Goal: Task Accomplishment & Management: Manage account settings

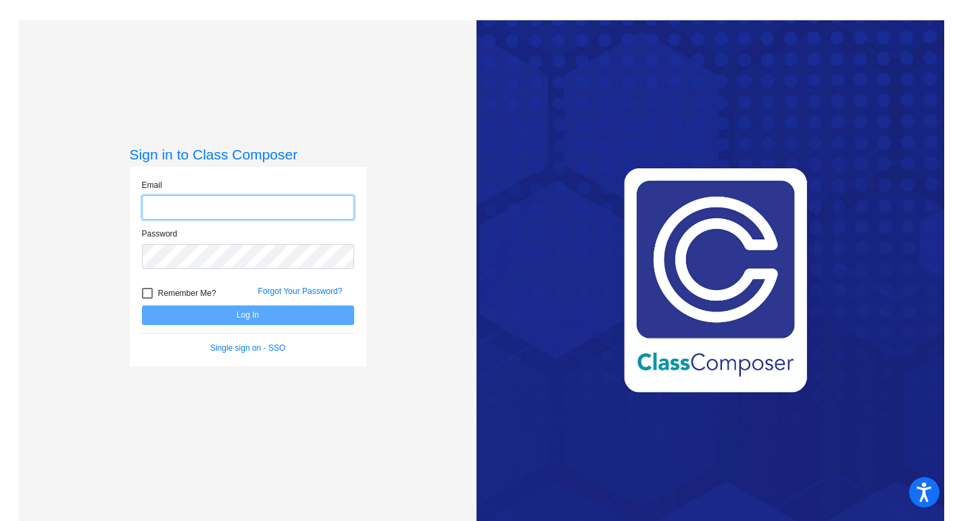
type input "[EMAIL_ADDRESS][DOMAIN_NAME]"
click at [241, 351] on div "Single sign on - SSO" at bounding box center [248, 348] width 233 height 12
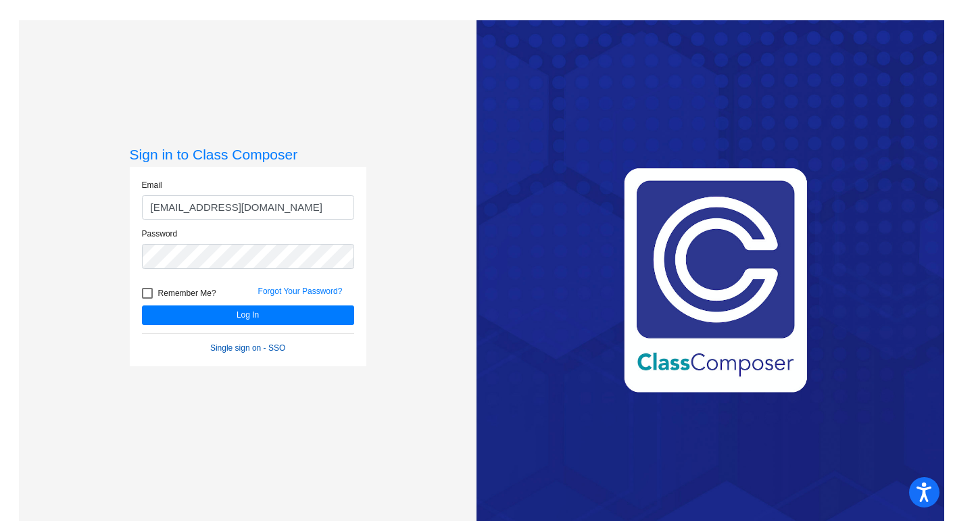
click at [238, 346] on link "Single sign on - SSO" at bounding box center [247, 347] width 75 height 9
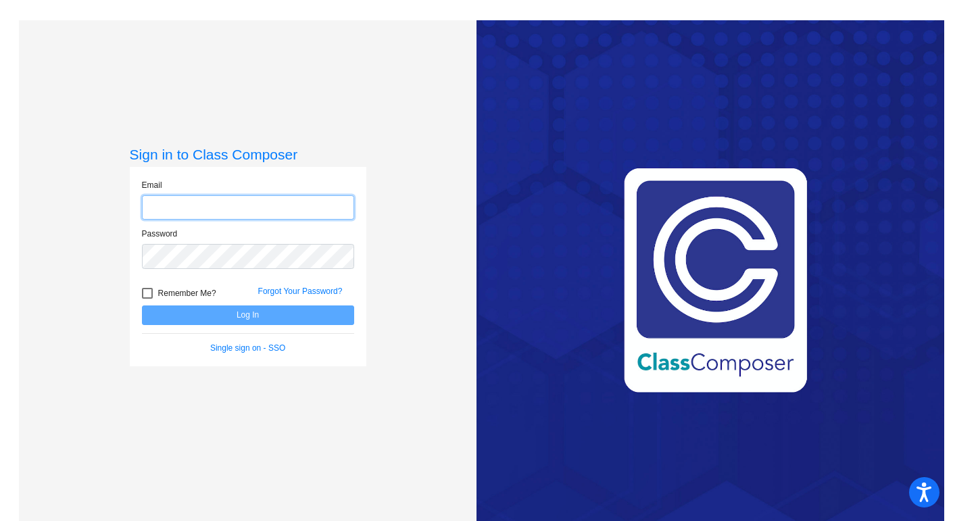
type input "[EMAIL_ADDRESS][DOMAIN_NAME]"
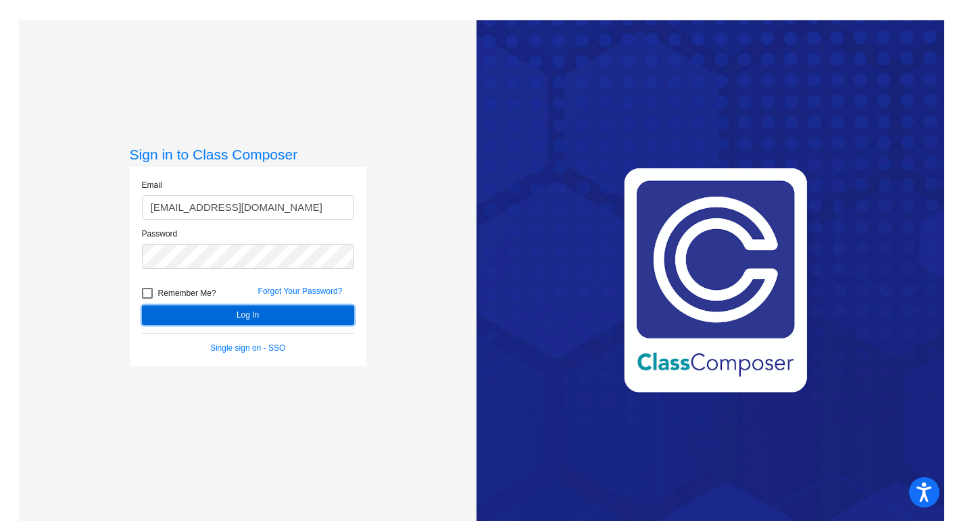
click at [247, 321] on button "Log In" at bounding box center [248, 316] width 212 height 20
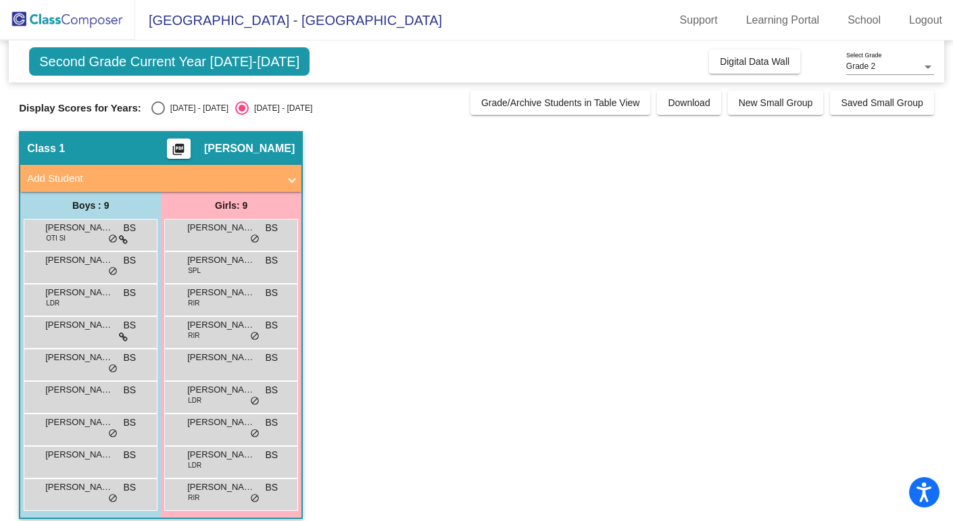
click at [151, 108] on div "Select an option" at bounding box center [158, 108] width 14 height 14
click at [157, 115] on input "[DATE] - [DATE]" at bounding box center [157, 115] width 1 height 1
radio input "true"
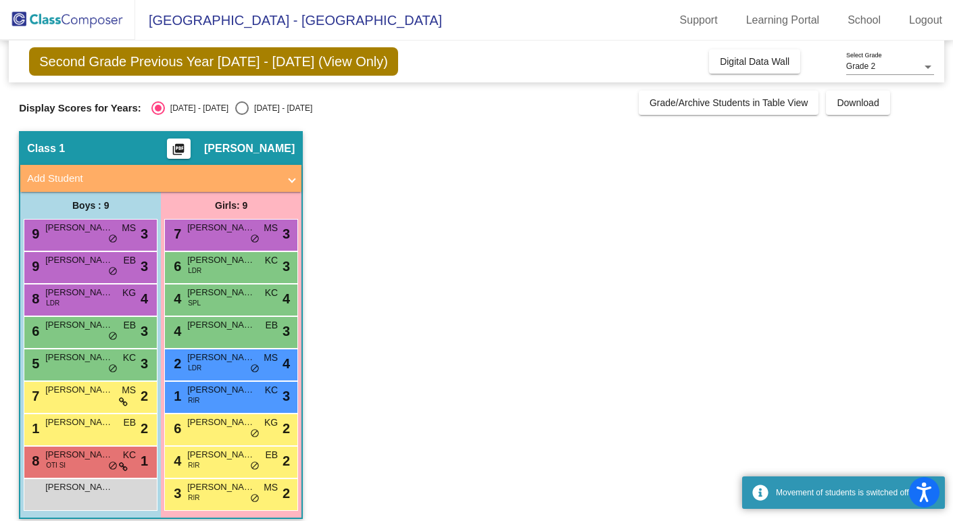
scroll to position [11, 0]
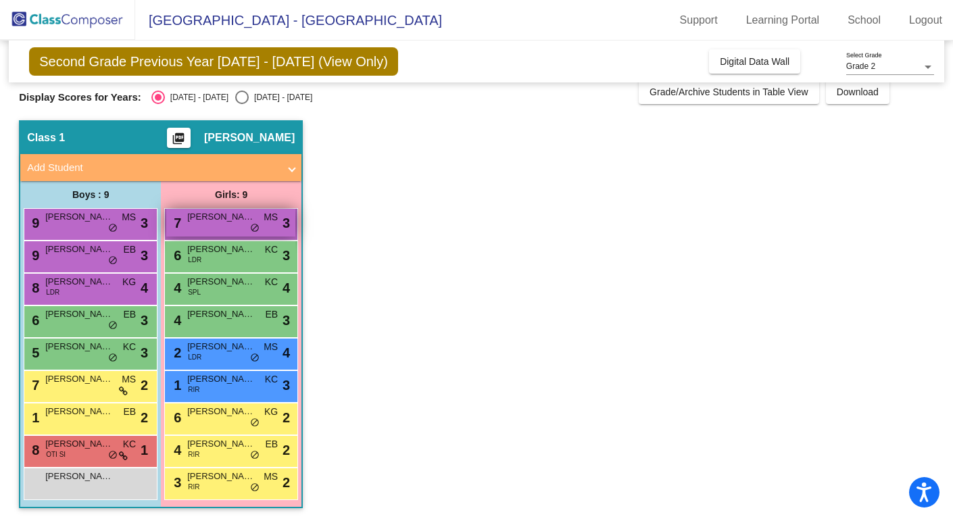
click at [212, 224] on div "7 [PERSON_NAME] MS lock do_not_disturb_alt 3" at bounding box center [230, 223] width 129 height 28
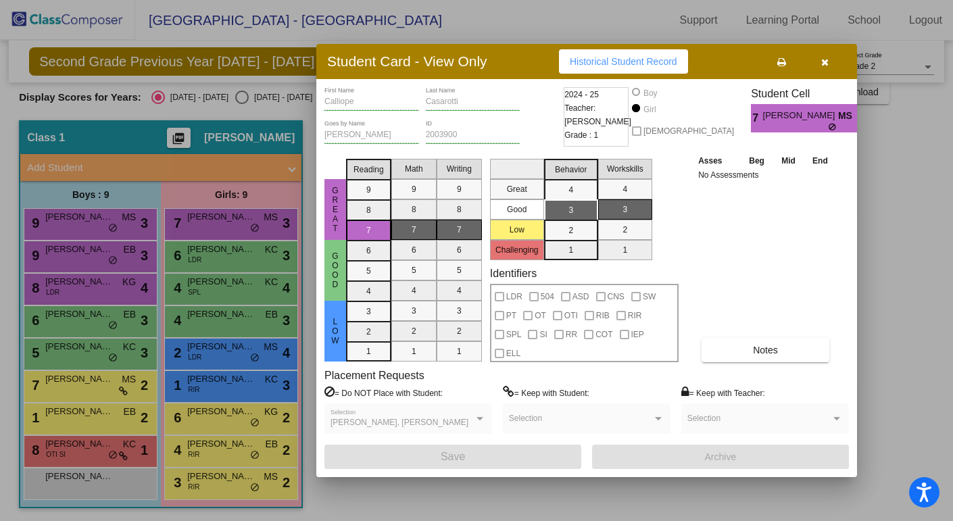
click at [824, 62] on icon "button" at bounding box center [824, 61] width 7 height 9
